Goal: Book appointment/travel/reservation

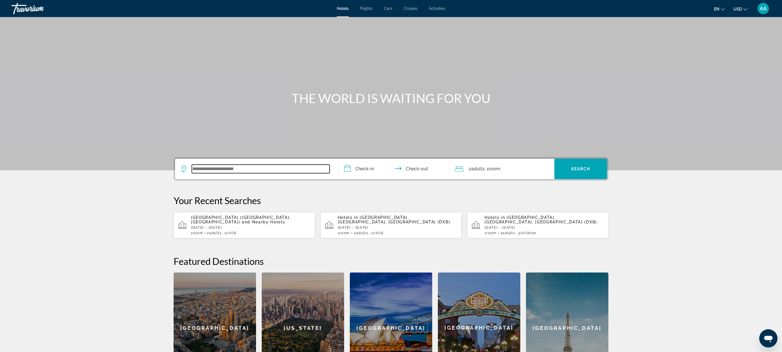
click at [253, 173] on input "Search widget" at bounding box center [261, 169] width 138 height 9
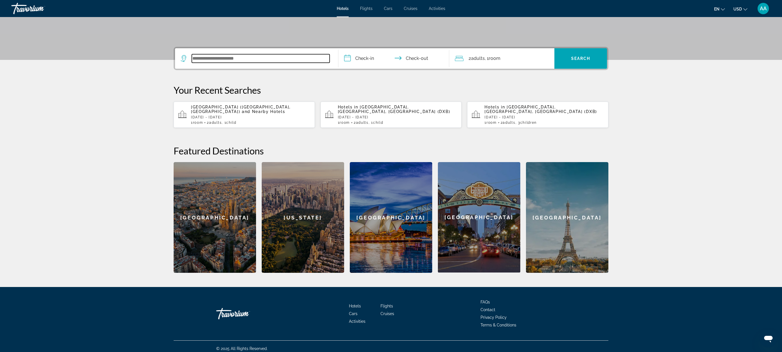
scroll to position [115, 0]
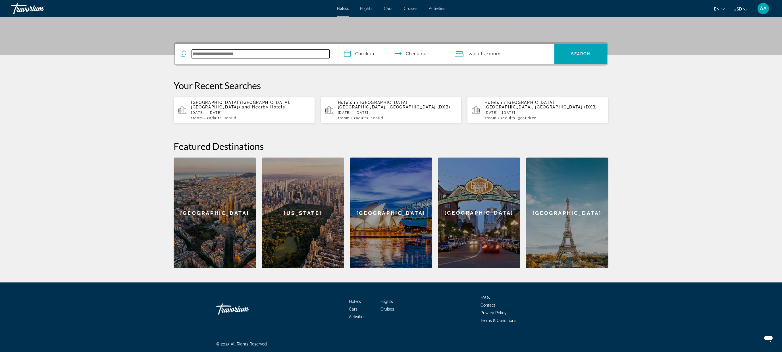
paste input "**********"
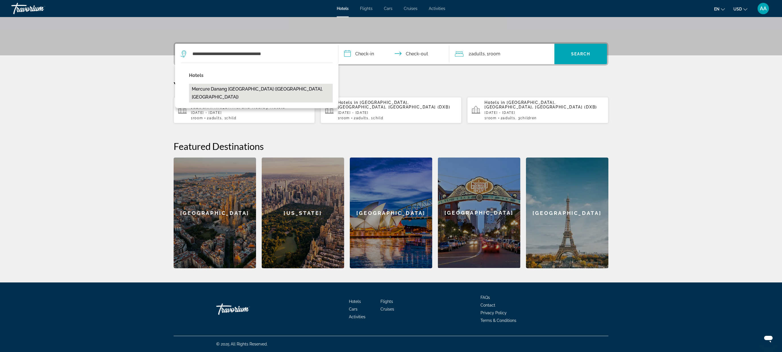
click at [296, 87] on button "Mercure Danang [GEOGRAPHIC_DATA] ([GEOGRAPHIC_DATA], [GEOGRAPHIC_DATA])" at bounding box center [261, 93] width 144 height 19
type input "**********"
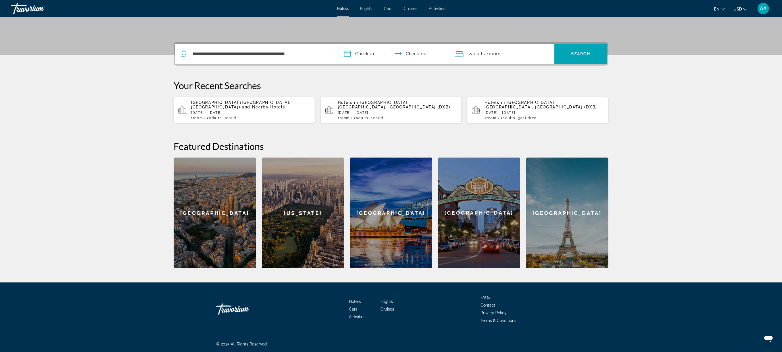
click at [372, 55] on input "**********" at bounding box center [394, 55] width 113 height 22
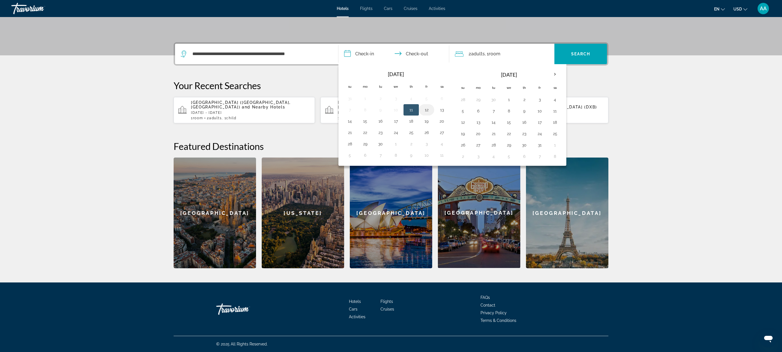
click at [424, 111] on button "12" at bounding box center [426, 110] width 9 height 8
click at [443, 112] on button "13" at bounding box center [441, 110] width 9 height 8
type input "**********"
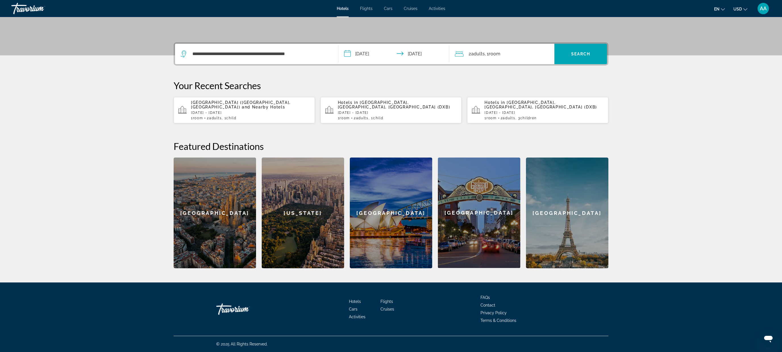
click at [369, 52] on input "**********" at bounding box center [394, 55] width 113 height 22
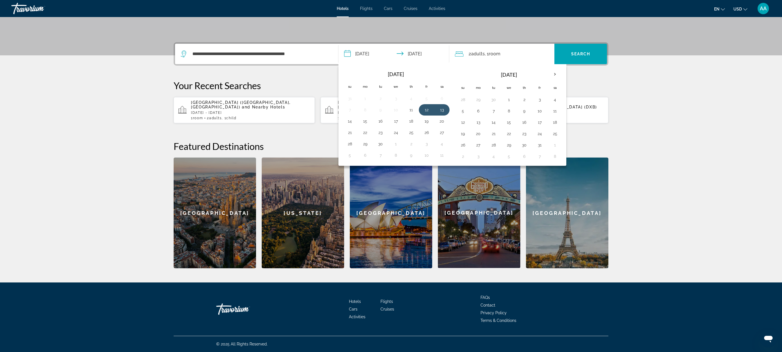
click at [483, 13] on div "en English Español Français Italiano Português русский USD USD ($) MXN (Mex$) C…" at bounding box center [611, 9] width 320 height 12
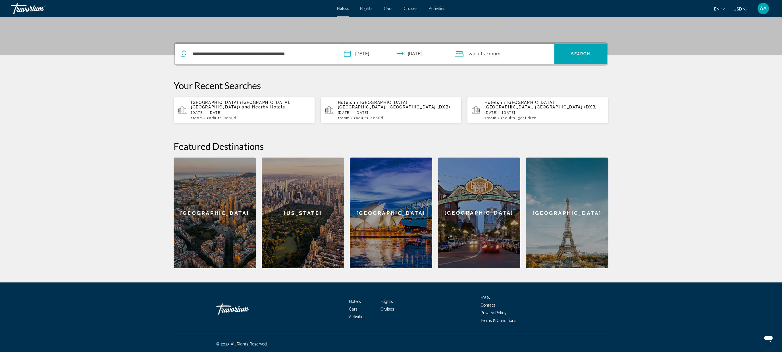
click at [500, 59] on div "2 Adult Adults , 1 Room rooms" at bounding box center [504, 54] width 99 height 20
click at [547, 89] on icon "Increment children" at bounding box center [545, 91] width 5 height 7
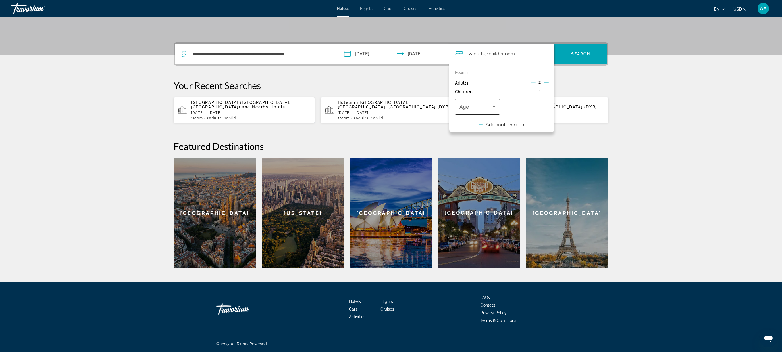
click at [490, 103] on div "Travelers: 2 adults, 1 child" at bounding box center [477, 107] width 36 height 16
click at [471, 164] on mat-option "6" at bounding box center [477, 166] width 45 height 14
click at [578, 53] on span "Search" at bounding box center [580, 54] width 19 height 5
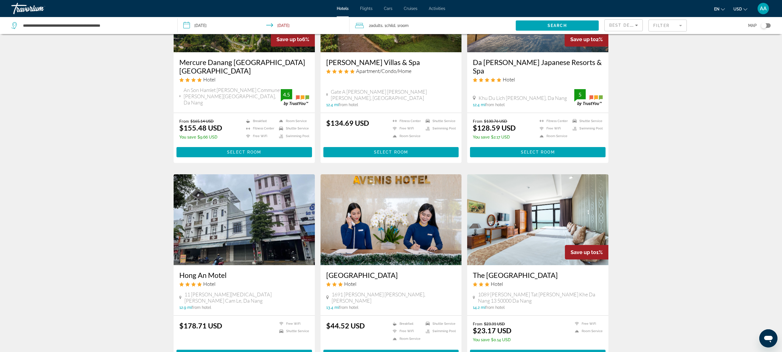
scroll to position [91, 0]
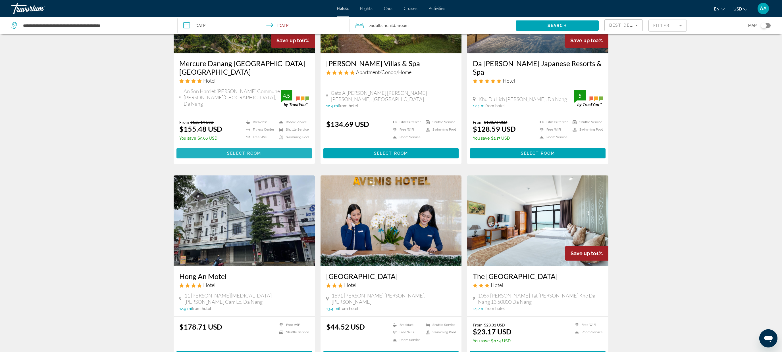
click at [241, 151] on span "Select Room" at bounding box center [244, 153] width 34 height 5
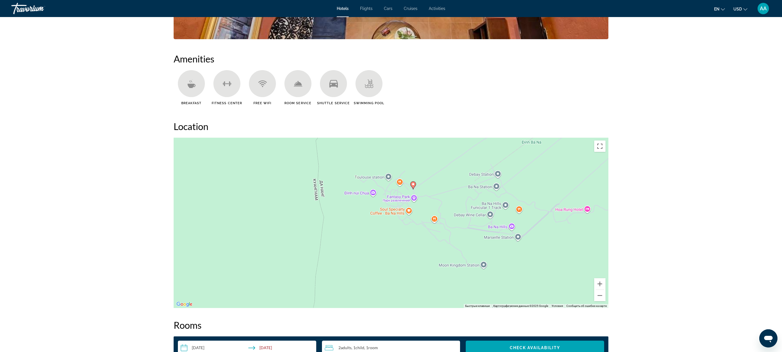
scroll to position [440, 0]
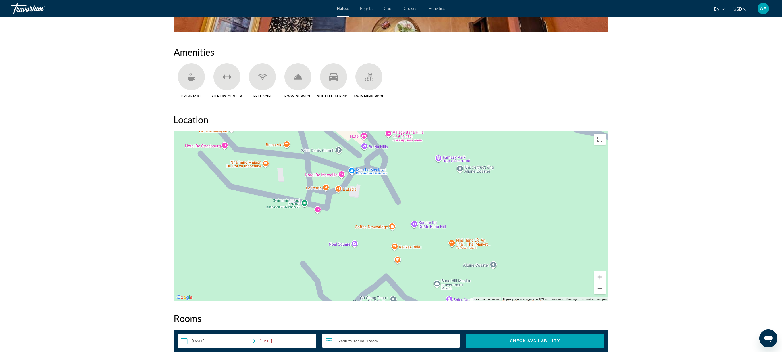
drag, startPoint x: 398, startPoint y: 161, endPoint x: 446, endPoint y: 202, distance: 63.2
click at [446, 202] on div "Main content" at bounding box center [391, 216] width 435 height 170
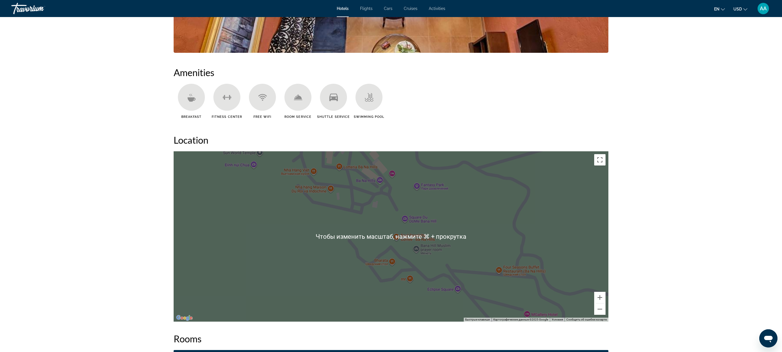
scroll to position [423, 0]
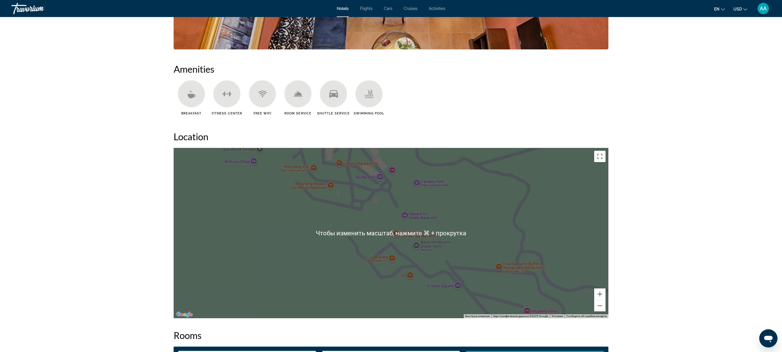
click at [380, 180] on div "Чтобы активировать перетаскивание с помощью клавиатуры, нажмите Alt + Ввод. Пос…" at bounding box center [391, 233] width 435 height 170
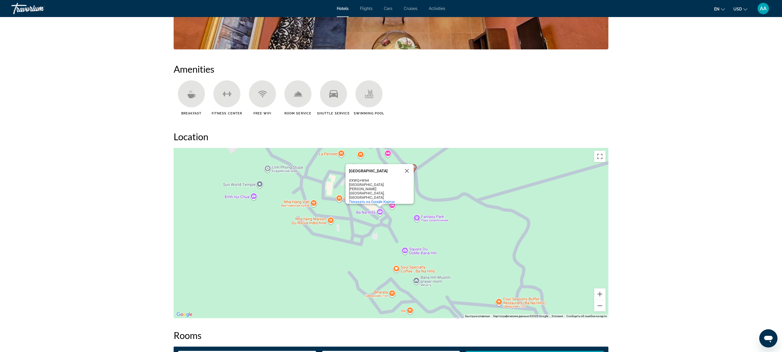
click at [378, 212] on div "Чтобы активировать перетаскивание с помощью клавиатуры, нажмите Alt + Ввод. Пос…" at bounding box center [391, 233] width 435 height 170
click at [395, 227] on div "Чтобы активировать перетаскивание с помощью клавиатуры, нажмите Alt + Ввод. Пос…" at bounding box center [391, 233] width 435 height 170
click at [409, 173] on button "Закрыть" at bounding box center [407, 171] width 14 height 14
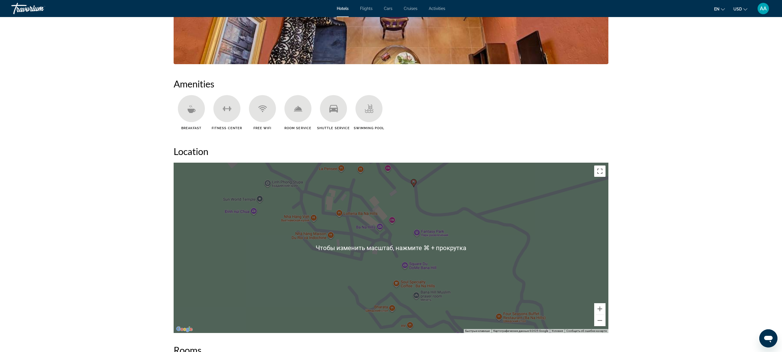
scroll to position [410, 0]
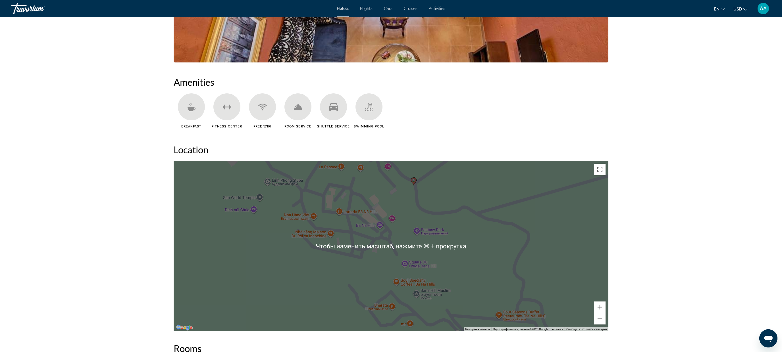
click at [389, 173] on div "Чтобы активировать перетаскивание с помощью клавиатуры, нажмите Alt + Ввод. Пос…" at bounding box center [391, 246] width 435 height 170
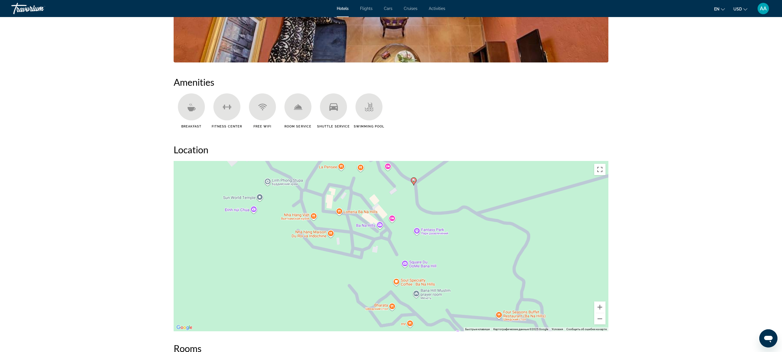
click at [390, 172] on div "Чтобы активировать перетаскивание с помощью клавиатуры, нажмите Alt + Ввод. Пос…" at bounding box center [391, 246] width 435 height 170
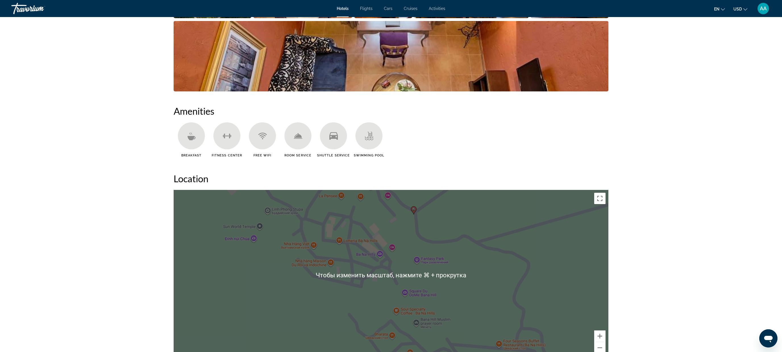
scroll to position [377, 0]
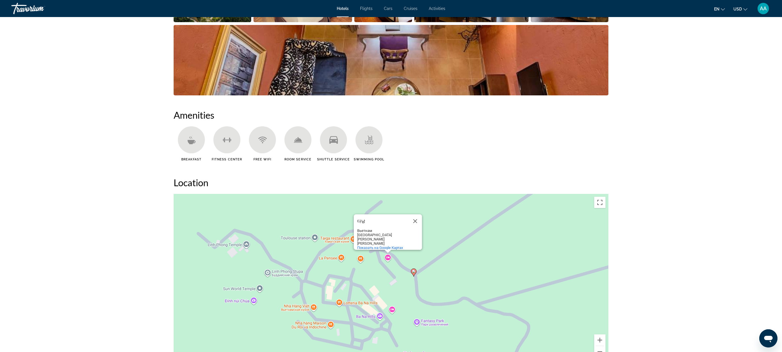
click at [385, 255] on div "Чтобы активировать перетаскивание с помощью клавиатуры, нажмите Alt + Ввод. Пос…" at bounding box center [391, 279] width 435 height 170
click at [388, 257] on div "Чтобы активировать перетаскивание с помощью клавиатуры, нажмите Alt + Ввод. Пос…" at bounding box center [391, 279] width 435 height 170
click at [392, 257] on div "Чтобы активировать перетаскивание с помощью клавиатуры, нажмите Alt + Ввод. Пос…" at bounding box center [391, 279] width 435 height 170
click at [387, 262] on div "Чтобы активировать перетаскивание с помощью клавиатуры, нажмите Alt + Ввод. Пос…" at bounding box center [391, 279] width 435 height 170
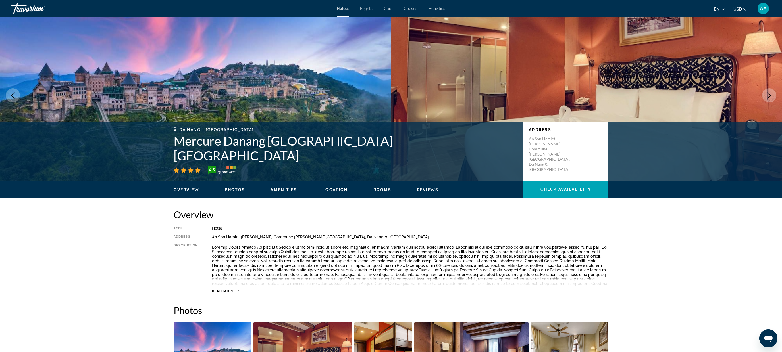
scroll to position [0, 0]
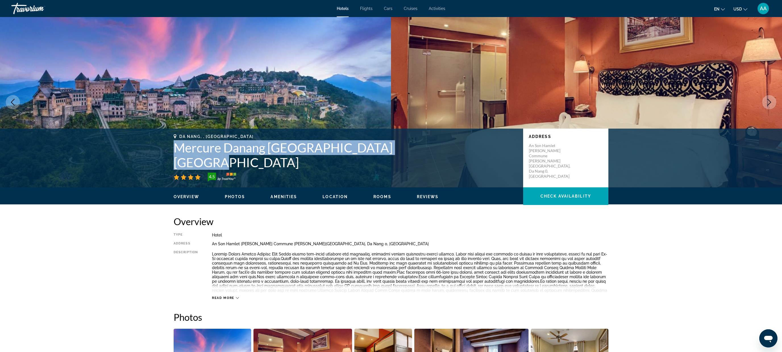
drag, startPoint x: 416, startPoint y: 161, endPoint x: 163, endPoint y: 153, distance: 252.4
click at [163, 153] on div "Da Nang, , [GEOGRAPHIC_DATA] Mercure Danang [GEOGRAPHIC_DATA] [GEOGRAPHIC_DATA]…" at bounding box center [390, 157] width 457 height 47
copy h1 "Mercure Danang [GEOGRAPHIC_DATA] [GEOGRAPHIC_DATA]"
click at [437, 6] on span "Activities" at bounding box center [437, 8] width 16 height 5
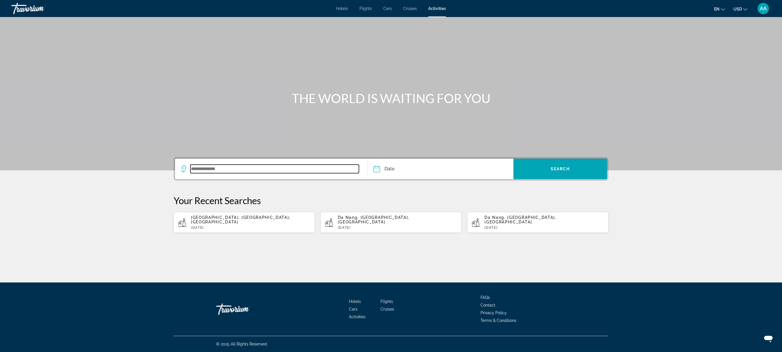
click at [219, 172] on input "Search widget" at bounding box center [274, 169] width 168 height 9
type input "*"
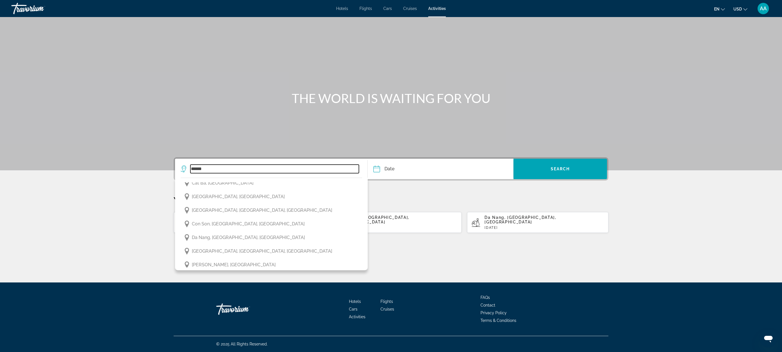
scroll to position [113, 0]
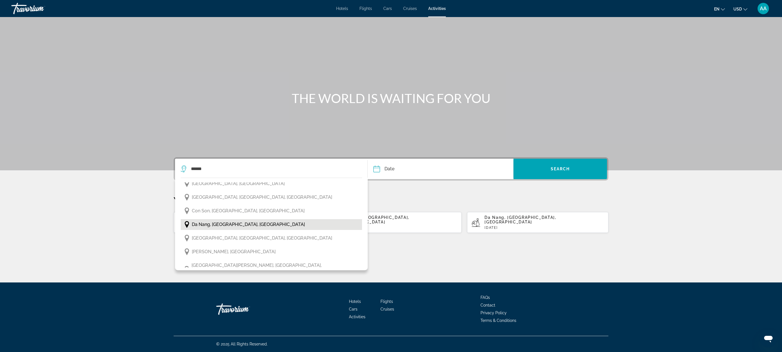
click at [272, 224] on button "Da Nang, [GEOGRAPHIC_DATA], [GEOGRAPHIC_DATA]" at bounding box center [271, 224] width 181 height 11
type input "**********"
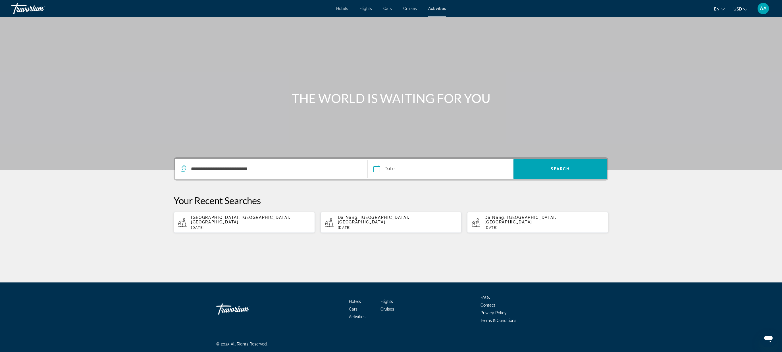
click at [418, 171] on input "Date" at bounding box center [408, 170] width 72 height 22
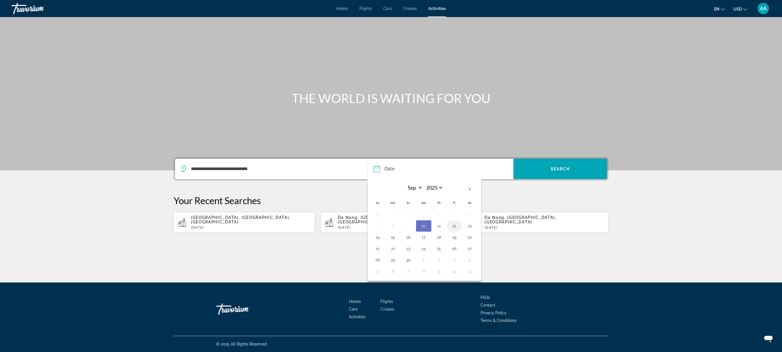
click at [457, 227] on button "12" at bounding box center [454, 226] width 9 height 8
type input "**********"
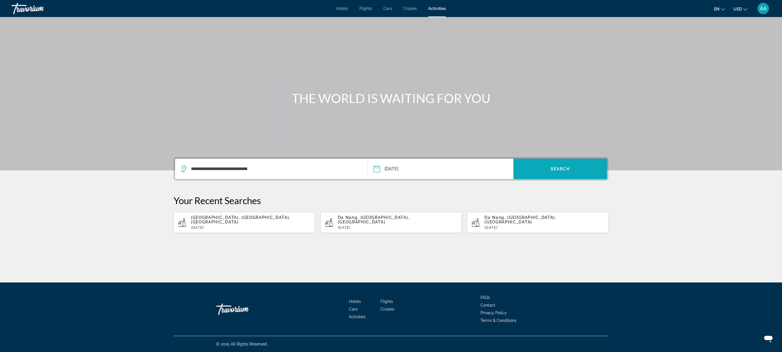
click at [553, 167] on span "Search" at bounding box center [560, 169] width 19 height 5
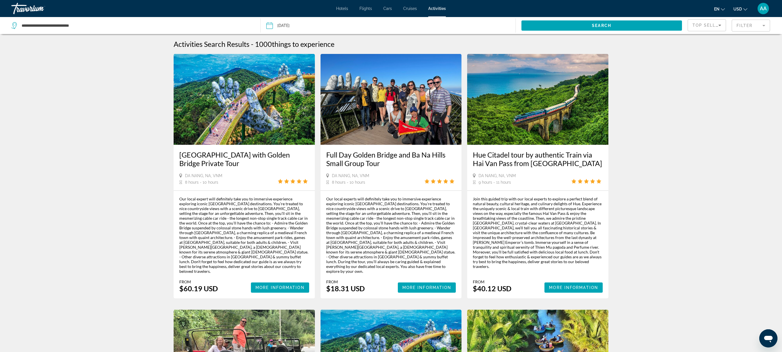
click at [452, 23] on button "Date [DATE] Sep *** *** *** *** *** *** *** *** *** *** *** *** 2025 **** **** …" at bounding box center [390, 25] width 249 height 17
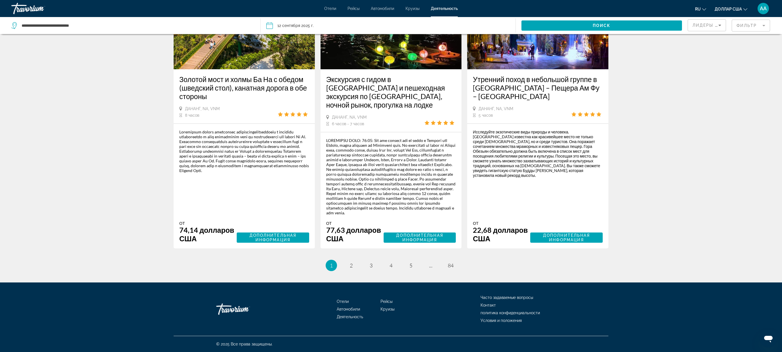
scroll to position [916, 0]
click at [352, 263] on font "2" at bounding box center [351, 266] width 3 height 6
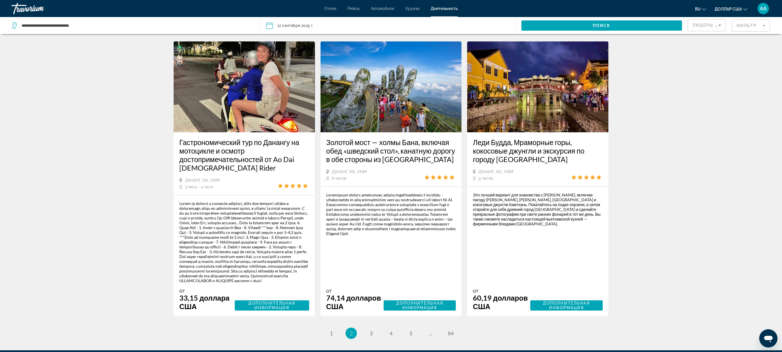
scroll to position [943, 0]
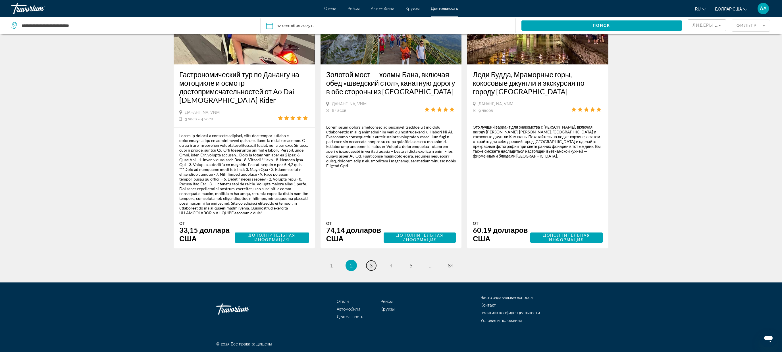
click at [370, 262] on link "страница 3" at bounding box center [371, 266] width 10 height 10
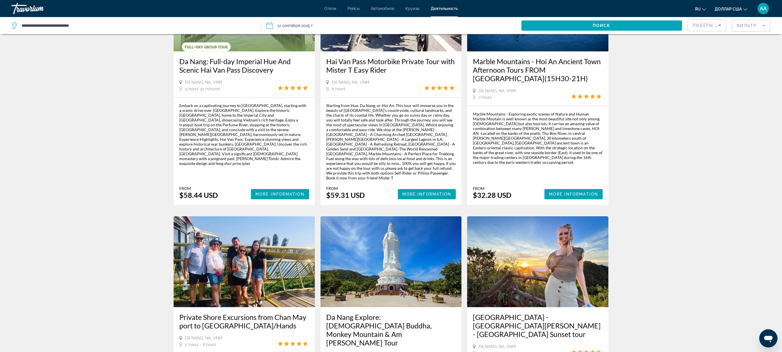
scroll to position [699, 0]
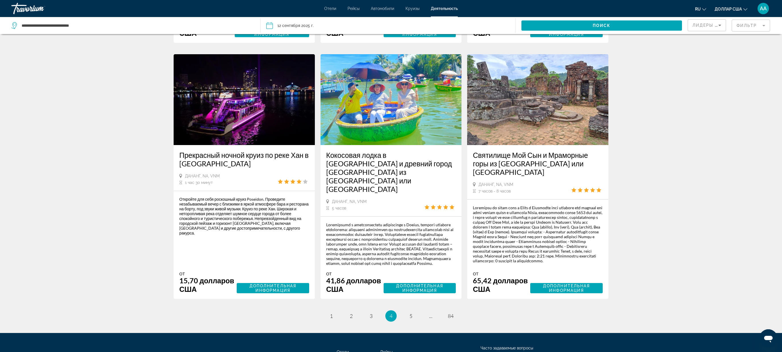
scroll to position [832, 0]
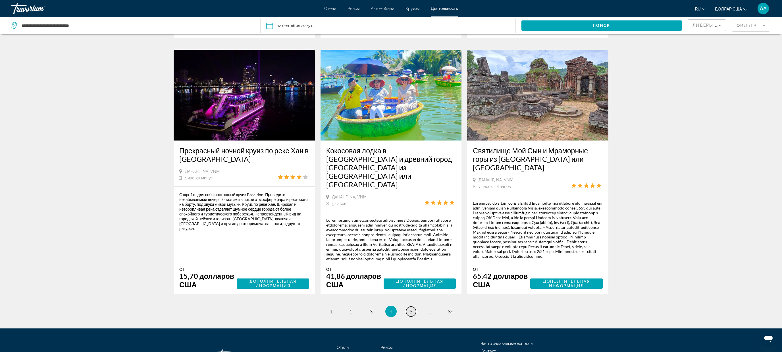
click at [409, 315] on font "5" at bounding box center [410, 312] width 3 height 6
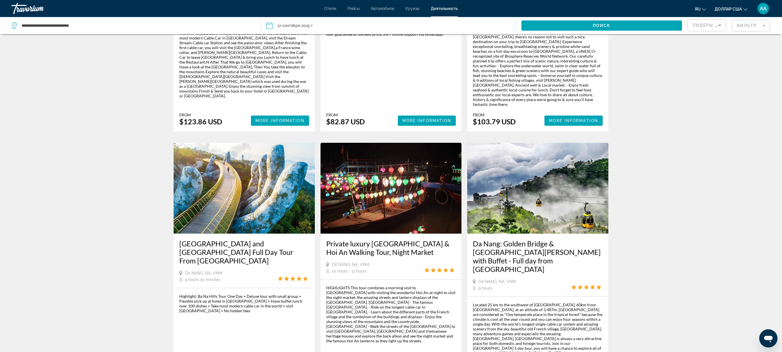
scroll to position [770, 0]
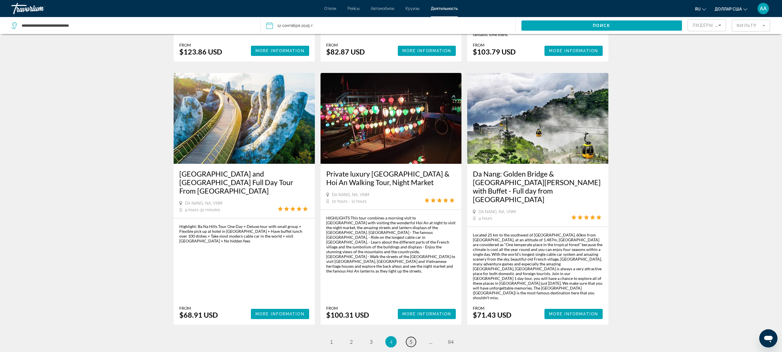
click at [411, 339] on font "5" at bounding box center [410, 342] width 3 height 6
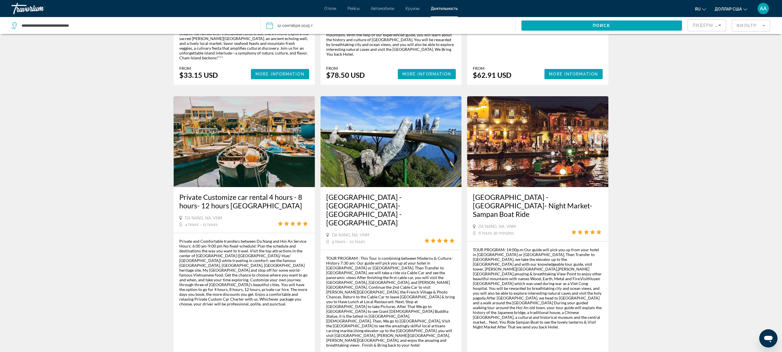
scroll to position [718, 0]
